Goal: Task Accomplishment & Management: Complete application form

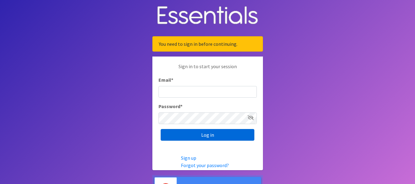
type input "[PERSON_NAME][EMAIL_ADDRESS][DOMAIN_NAME]"
click at [214, 131] on input "Log in" at bounding box center [208, 135] width 94 height 12
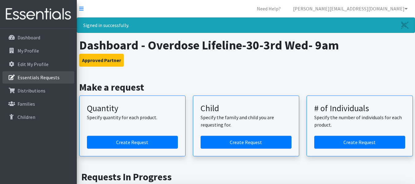
click at [60, 77] on link "Essentials Requests" at bounding box center [38, 77] width 72 height 12
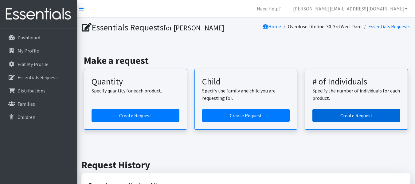
click at [348, 112] on link "Create Request" at bounding box center [357, 115] width 88 height 13
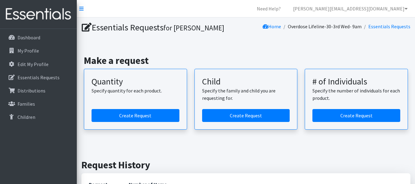
scroll to position [161, 0]
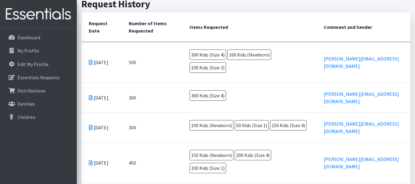
click at [247, 20] on th "Items Requested" at bounding box center [249, 27] width 135 height 30
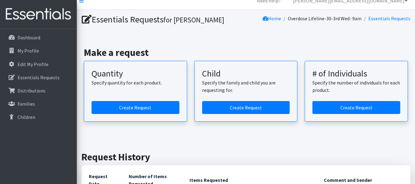
scroll to position [0, 0]
